Goal: Task Accomplishment & Management: Use online tool/utility

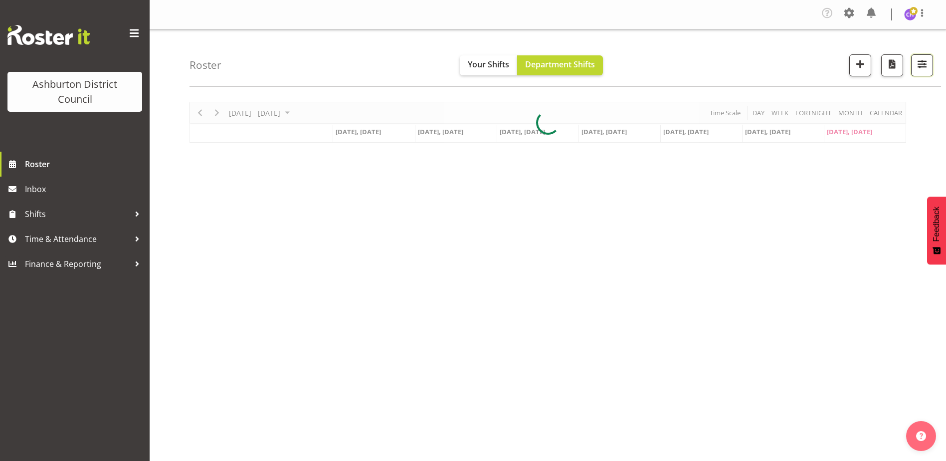
click at [914, 65] on button "button" at bounding box center [922, 65] width 22 height 22
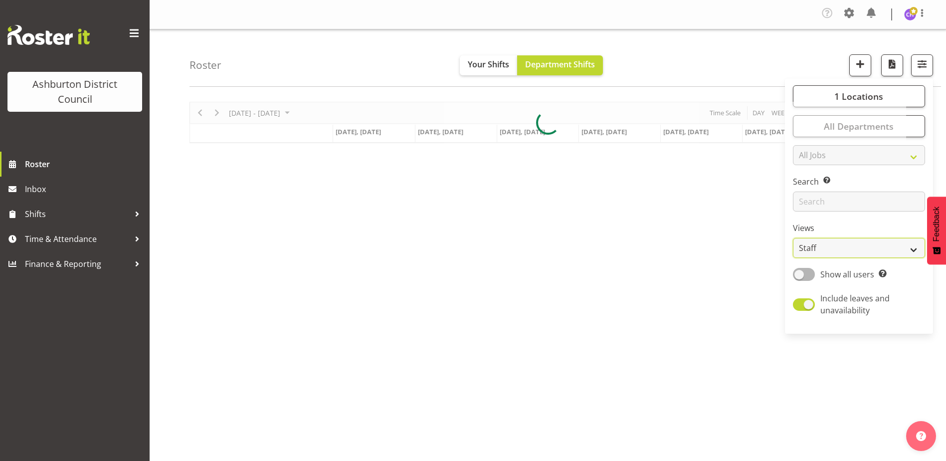
click at [804, 251] on select "Staff Role Shift - Horizontal Shift - Vertical Staff - Location" at bounding box center [859, 248] width 132 height 20
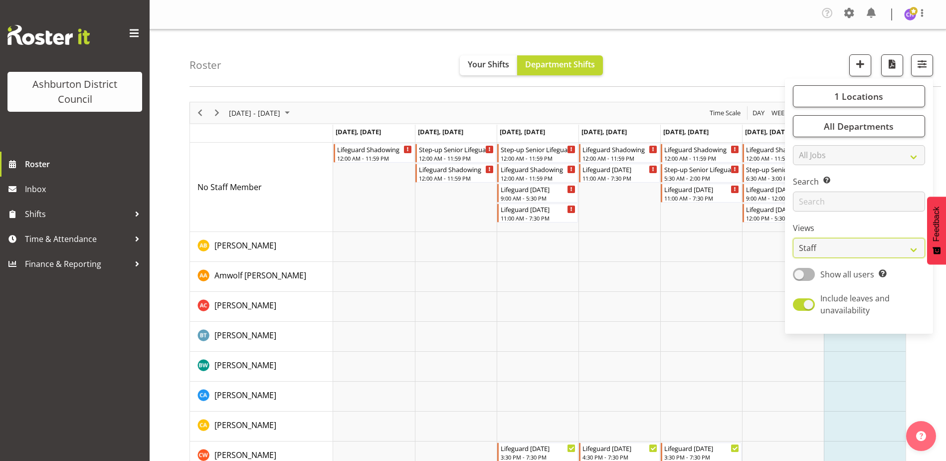
select select "shift"
click at [793, 238] on select "Staff Role Shift - Horizontal Shift - Vertical Staff - Location" at bounding box center [859, 248] width 132 height 20
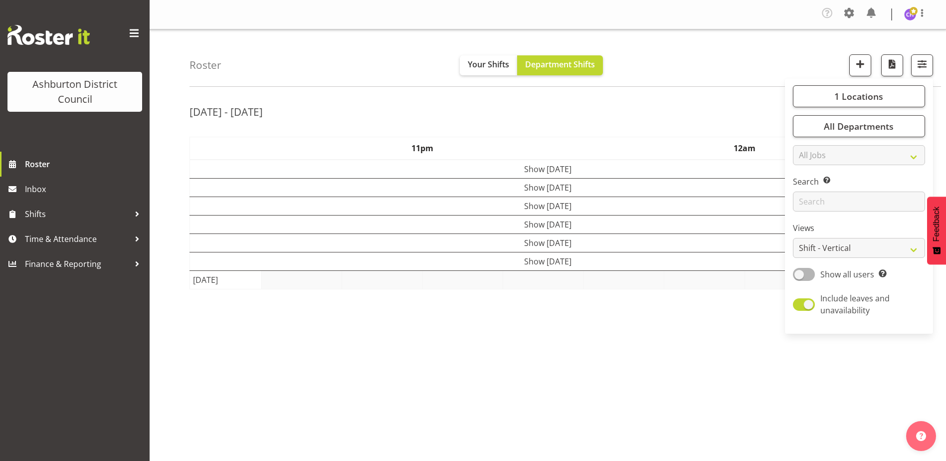
click at [698, 54] on div "Roster Your Shifts Department Shifts 1 Locations [GEOGRAPHIC_DATA] [GEOGRAPHIC_…" at bounding box center [566, 57] width 752 height 57
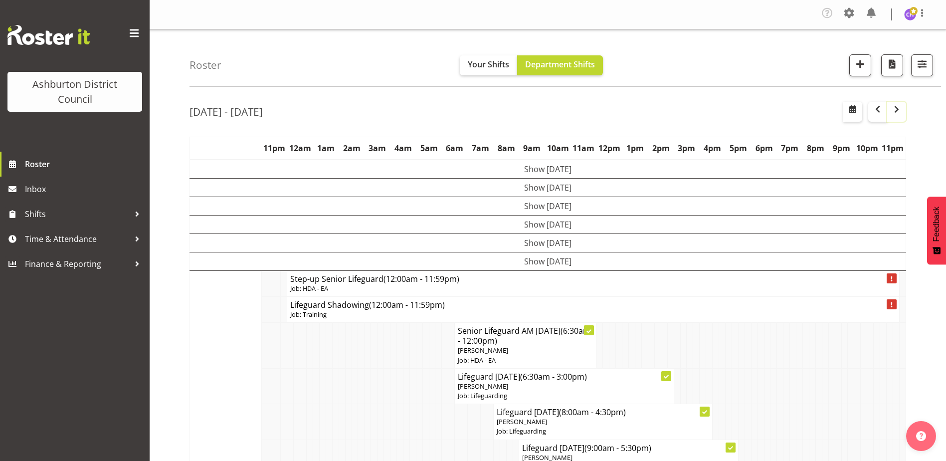
click at [897, 107] on span "button" at bounding box center [897, 109] width 12 height 12
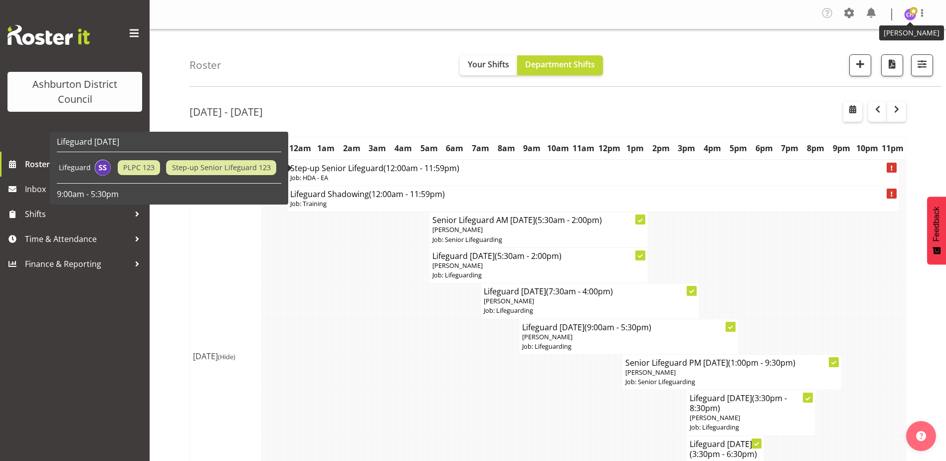
click at [913, 16] on img at bounding box center [910, 14] width 12 height 12
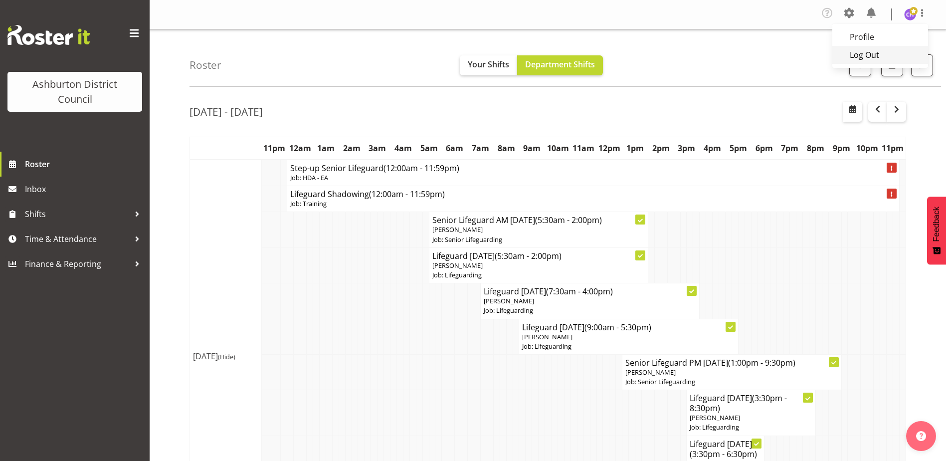
click at [887, 55] on link "Log Out" at bounding box center [880, 55] width 96 height 18
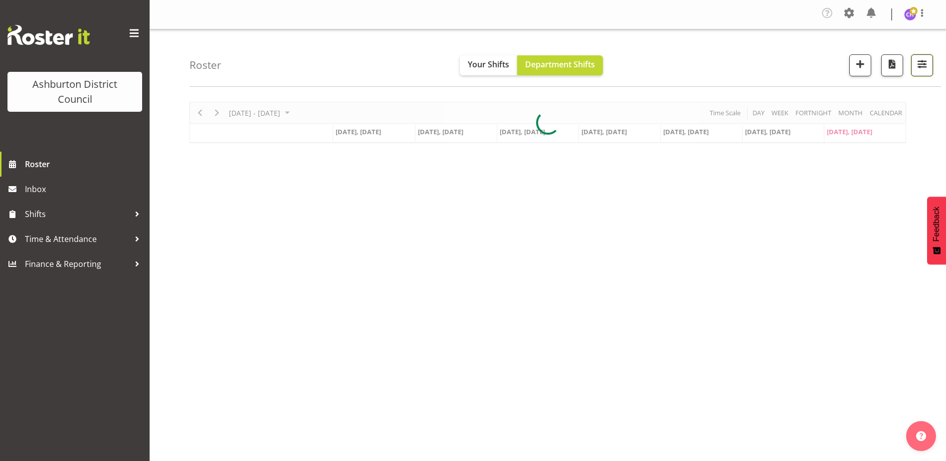
click at [928, 66] on span "button" at bounding box center [922, 63] width 13 height 13
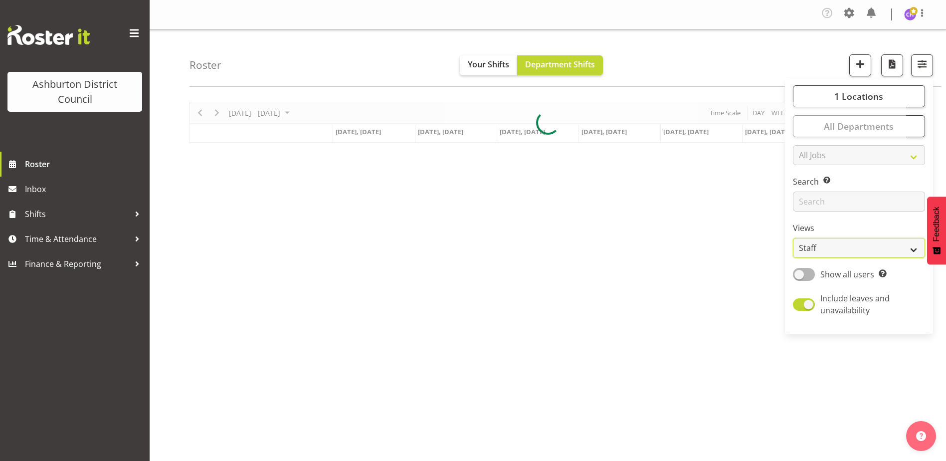
click at [826, 248] on select "Staff Role Shift - Horizontal Shift - Vertical Staff - Location" at bounding box center [859, 248] width 132 height 20
select select "shift"
click at [793, 238] on select "Staff Role Shift - Horizontal Shift - Vertical Staff - Location" at bounding box center [859, 248] width 132 height 20
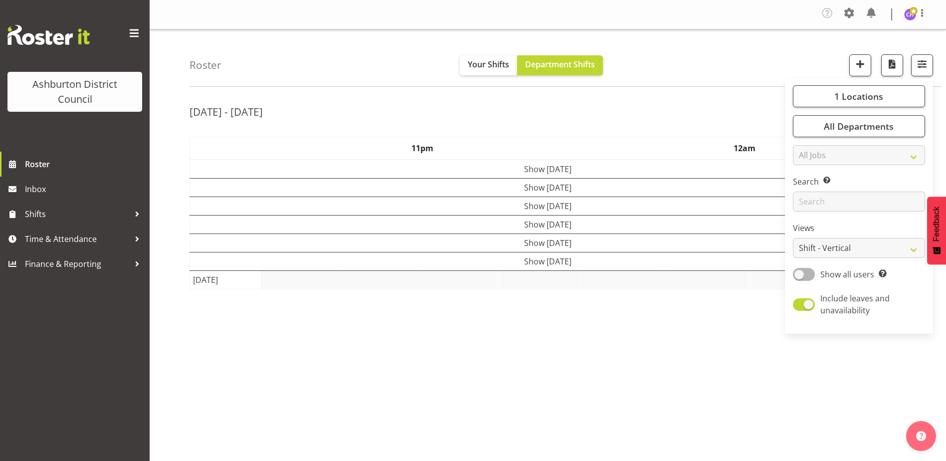
click at [707, 122] on div "[DATE] - [DATE]" at bounding box center [548, 113] width 717 height 23
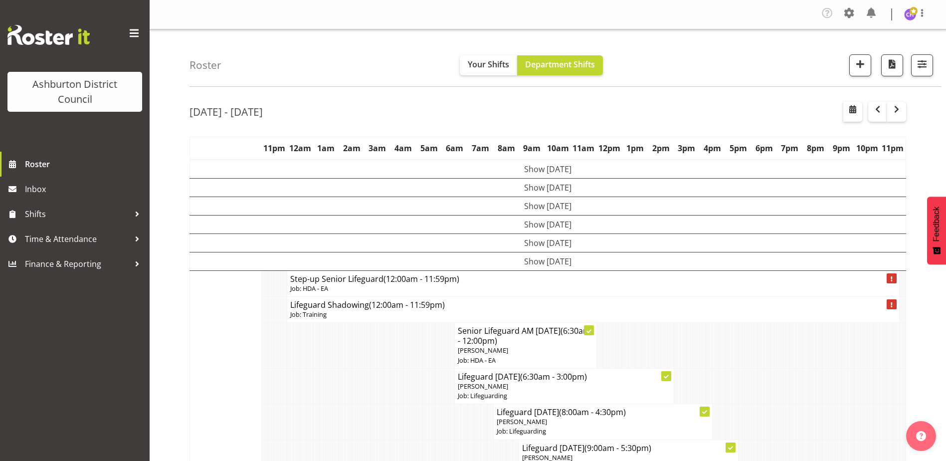
click at [596, 266] on td "Show [DATE]" at bounding box center [548, 261] width 716 height 18
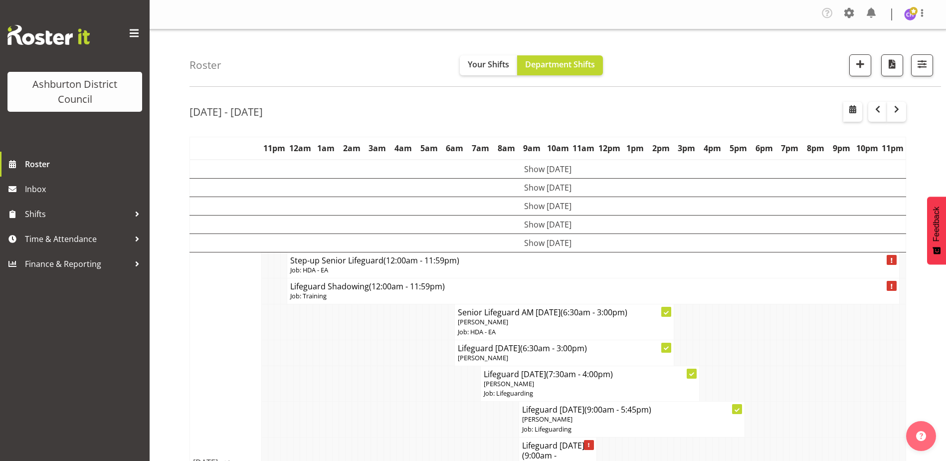
click at [513, 244] on td "Show [DATE]" at bounding box center [548, 243] width 716 height 18
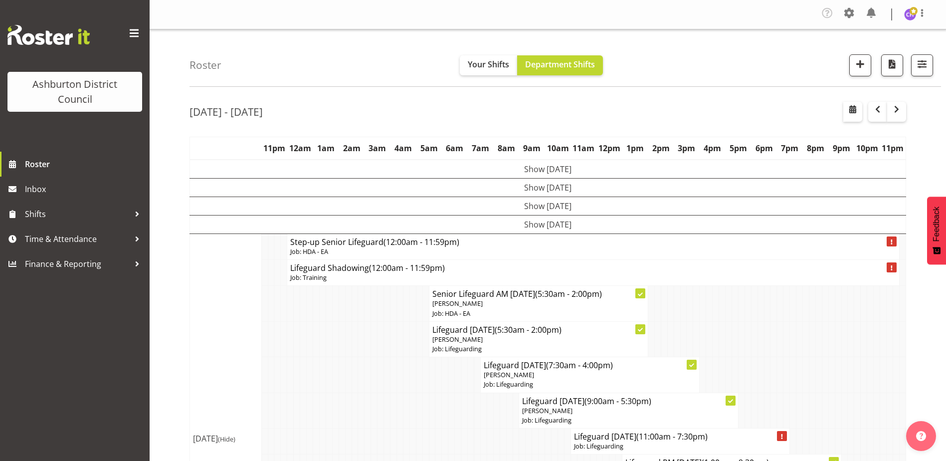
click at [906, 22] on div "Tasks Jobs Employees Profile Log Out" at bounding box center [877, 14] width 117 height 19
click at [904, 11] on figure at bounding box center [910, 14] width 12 height 12
click at [896, 59] on link "Log Out" at bounding box center [880, 55] width 96 height 18
